Goal: Task Accomplishment & Management: Manage account settings

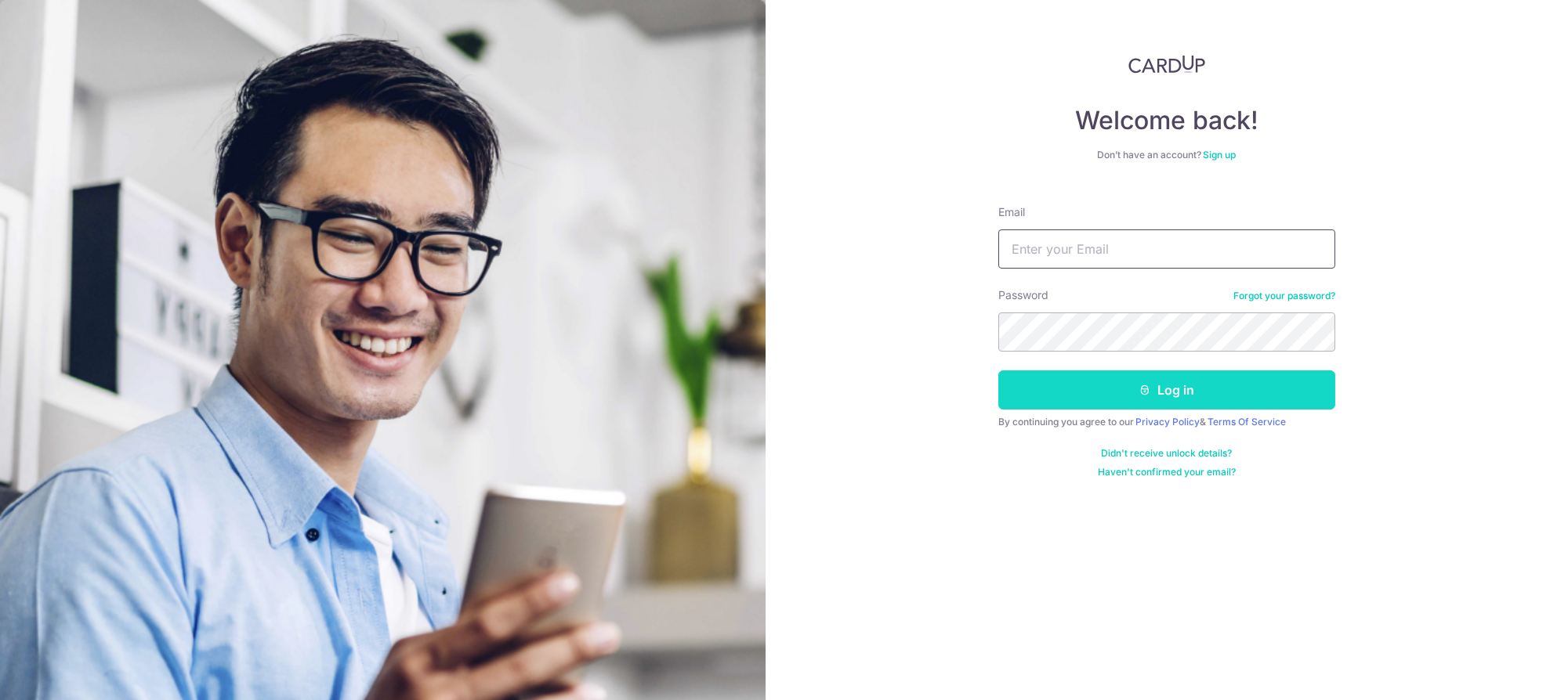
type input "accounts@logplusworldwide.com"
click at [1297, 378] on button "Log in" at bounding box center [1167, 390] width 337 height 39
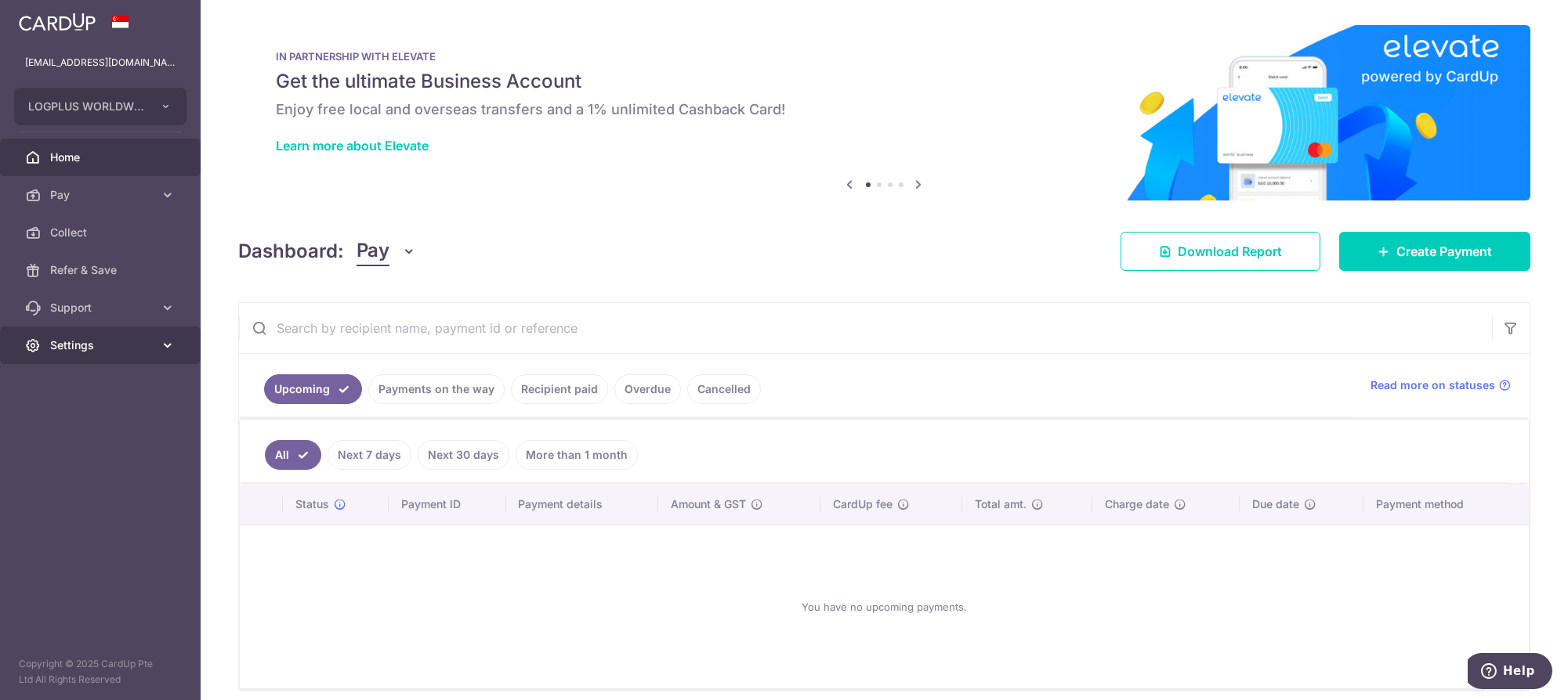
click at [132, 338] on span "Settings" at bounding box center [101, 345] width 103 height 16
click at [94, 413] on span "Logout" at bounding box center [101, 421] width 103 height 16
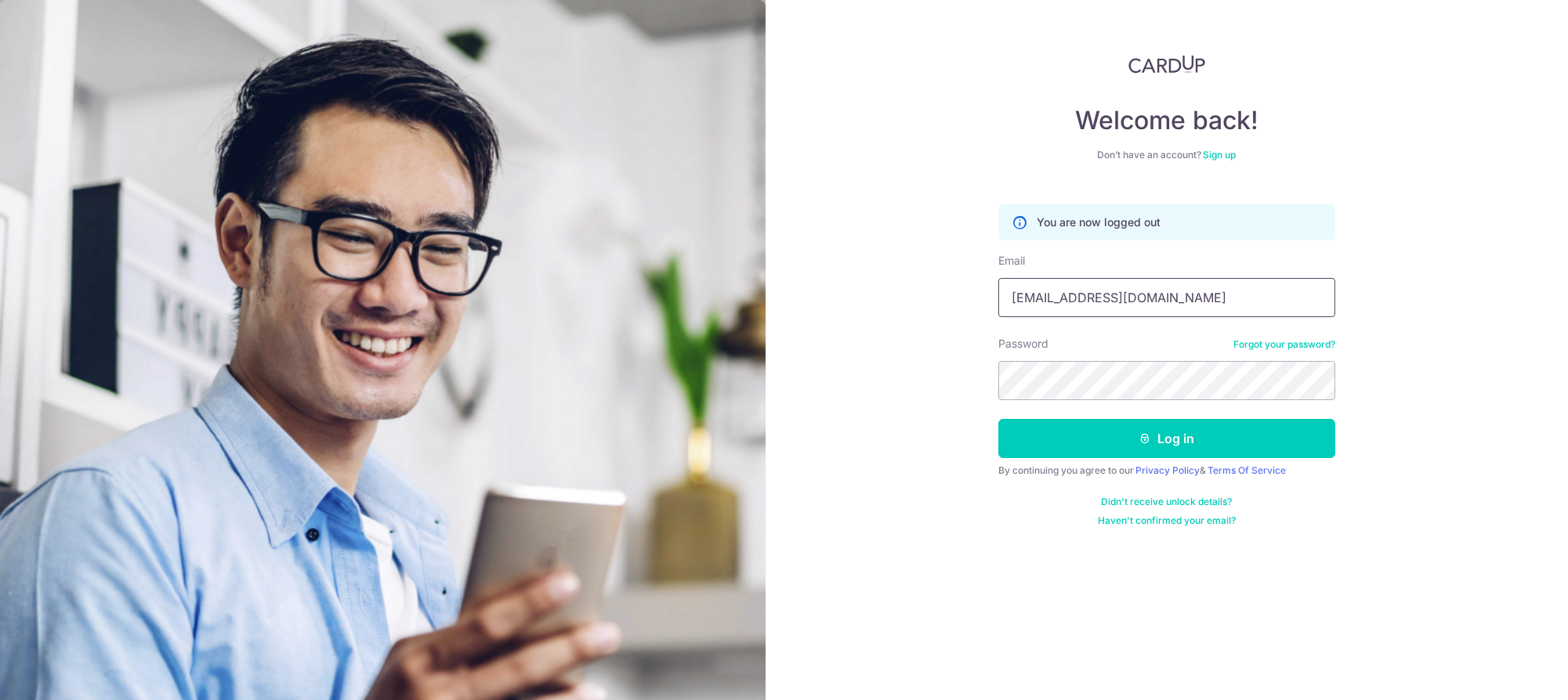
drag, startPoint x: 1061, startPoint y: 304, endPoint x: 1139, endPoint y: 264, distance: 87.7
click at [1061, 304] on input "[EMAIL_ADDRESS][DOMAIN_NAME]" at bounding box center [1167, 298] width 337 height 39
type input "sherlyn_ng88@hotmail.com"
click at [1164, 448] on button "Log in" at bounding box center [1167, 439] width 337 height 39
